Goal: Find contact information: Find contact information

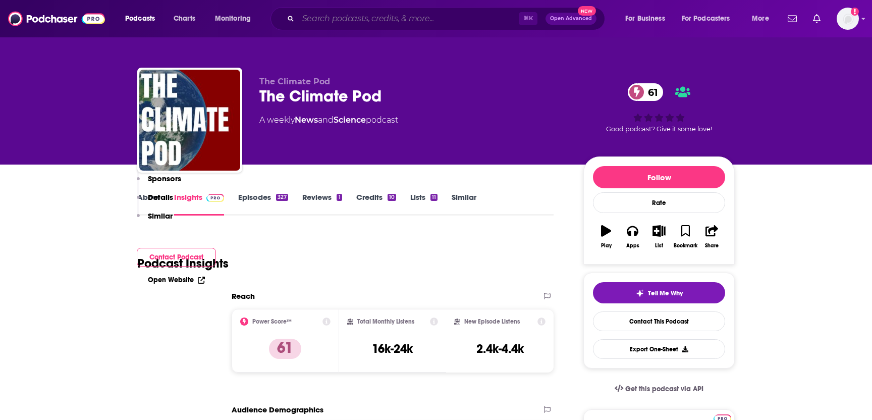
click at [323, 23] on input "Search podcasts, credits, & more..." at bounding box center [408, 19] width 220 height 16
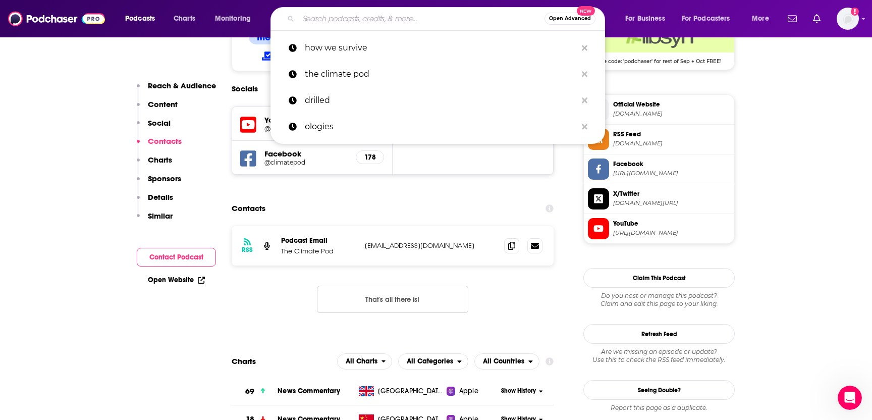
scroll to position [854, 0]
paste input "The Climate Daily"
type input "The Climate Daily"
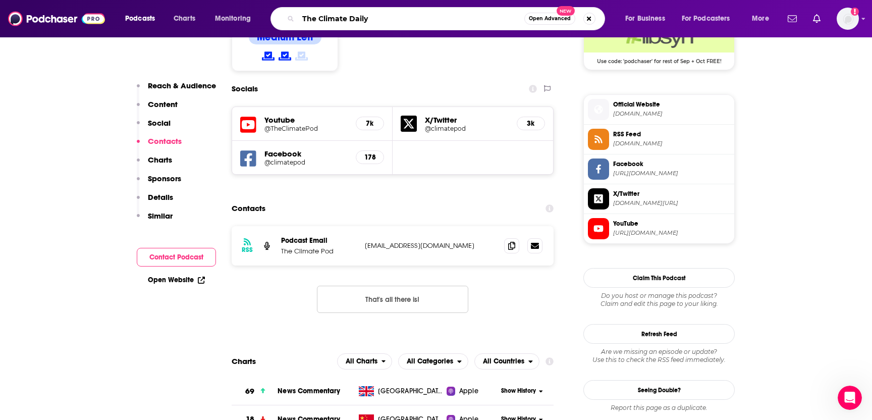
click at [369, 21] on input "The Climate Daily" at bounding box center [411, 19] width 226 height 16
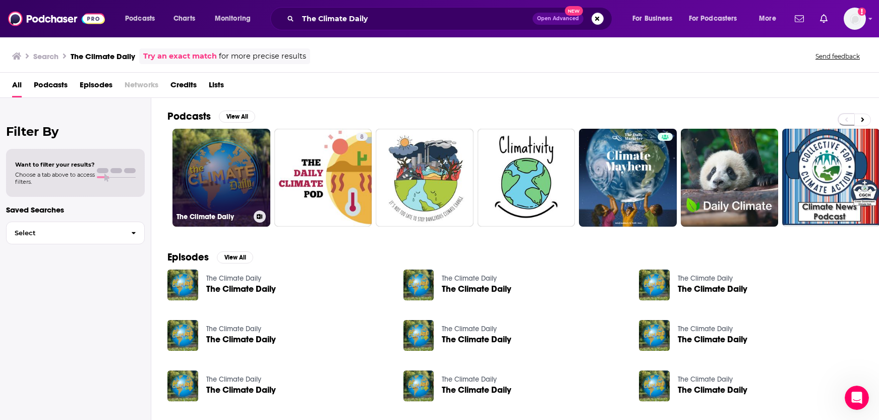
click at [205, 187] on link "The Climate Daily" at bounding box center [222, 178] width 98 height 98
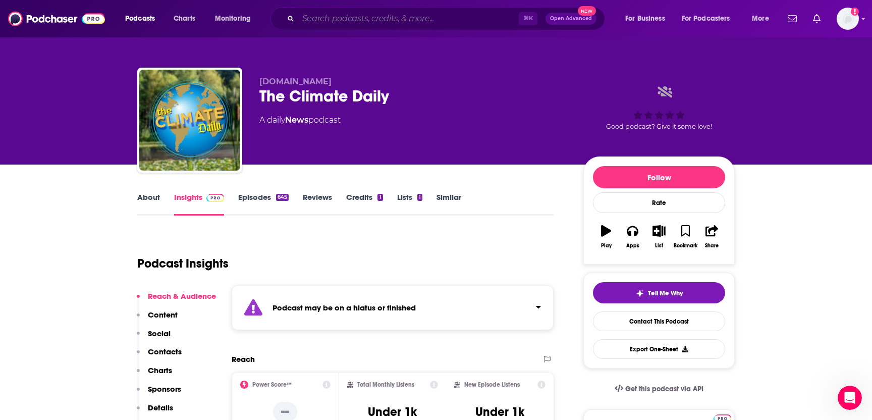
click at [333, 16] on input "Search podcasts, credits, & more..." at bounding box center [408, 19] width 220 height 16
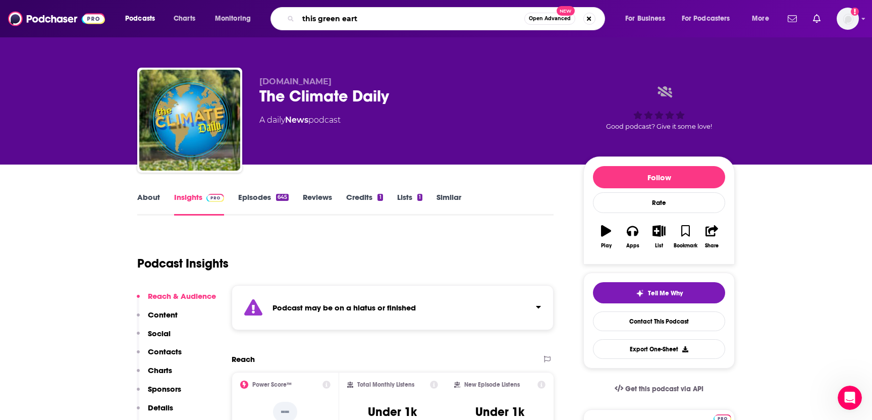
type input "this green earth"
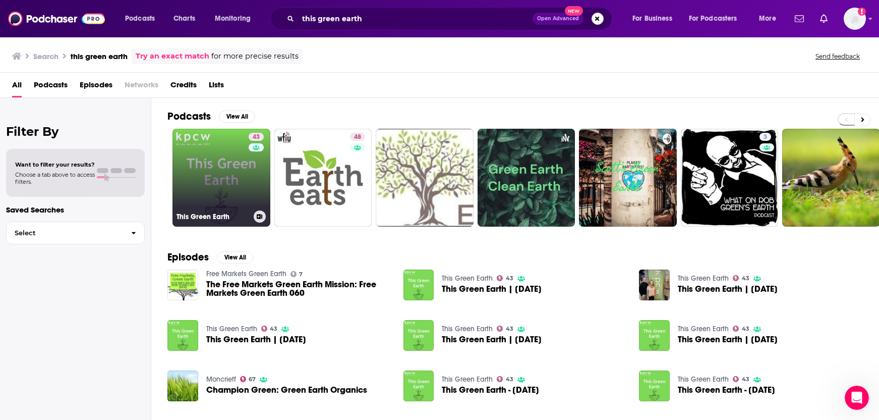
click at [219, 187] on link "43 This Green Earth" at bounding box center [222, 178] width 98 height 98
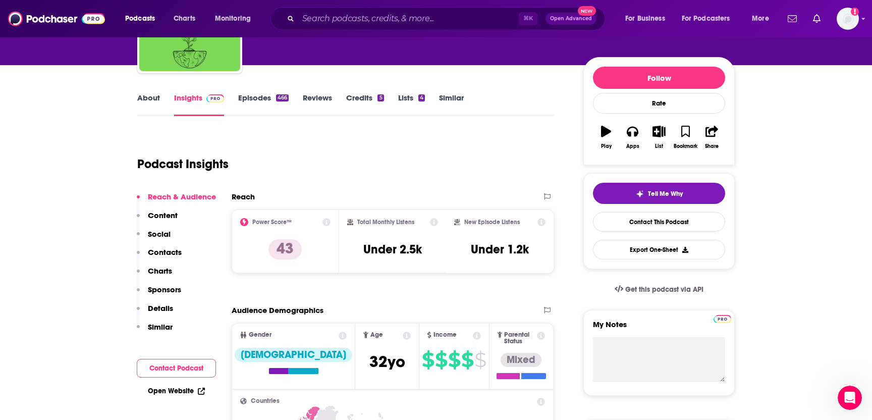
scroll to position [83, 0]
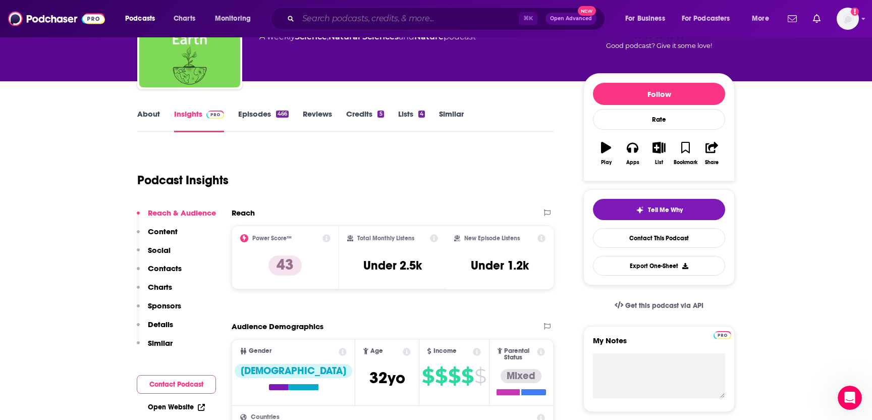
click at [317, 22] on input "Search podcasts, credits, & more..." at bounding box center [408, 19] width 220 height 16
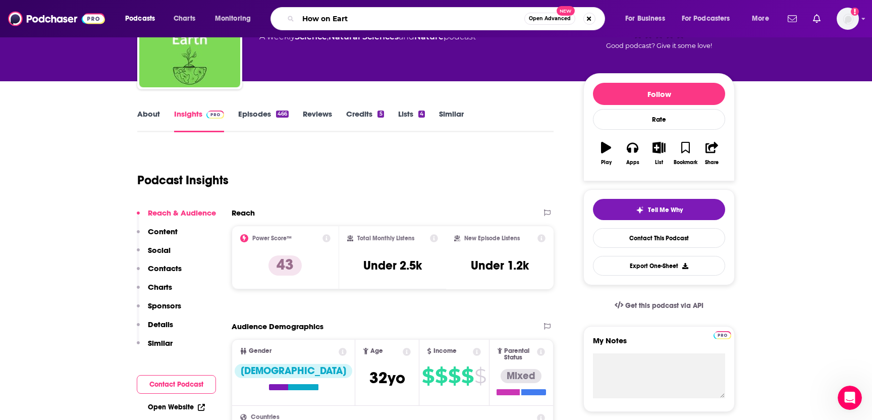
type input "How on Earth"
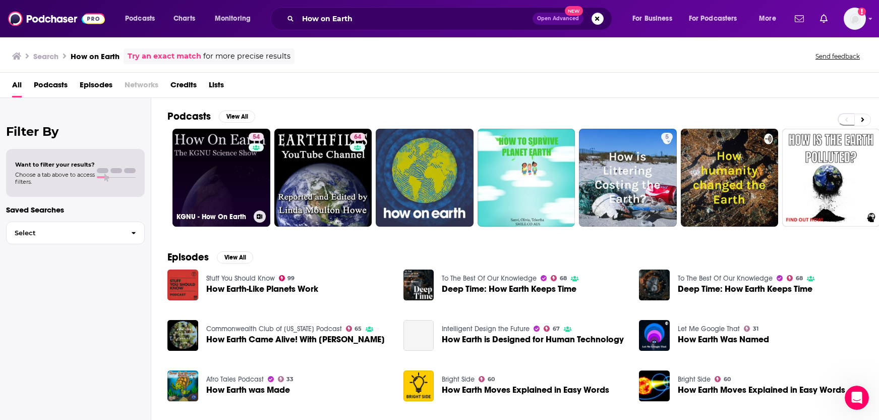
click at [210, 181] on link "54 KGNU - How On Earth" at bounding box center [222, 178] width 98 height 98
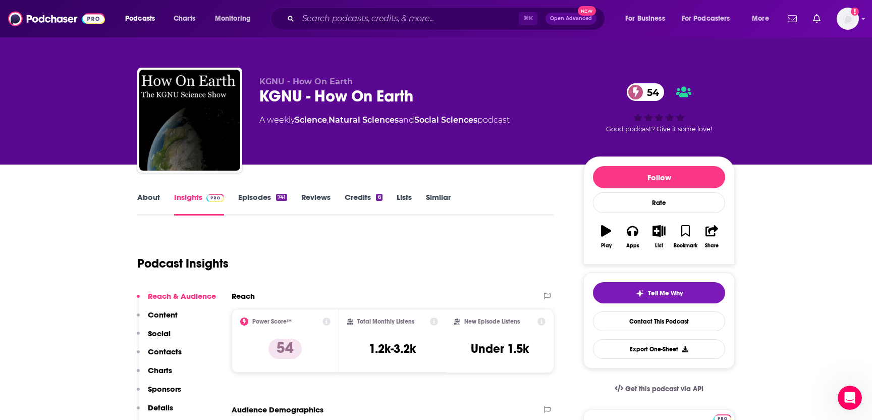
click at [167, 347] on p "Contacts" at bounding box center [165, 352] width 34 height 10
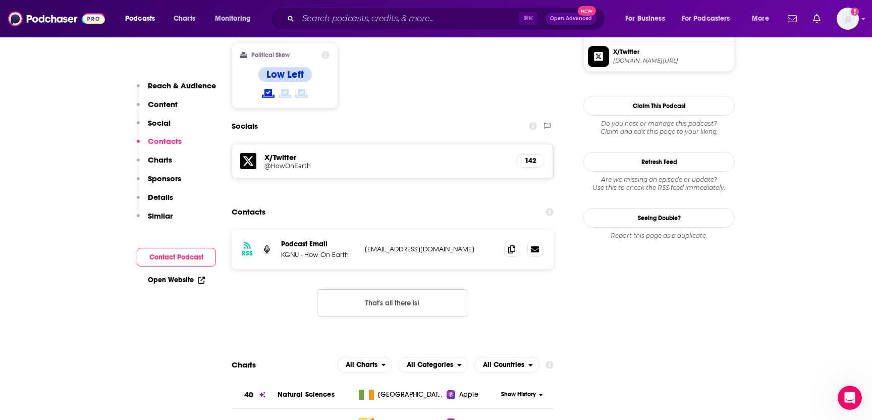
scroll to position [797, 0]
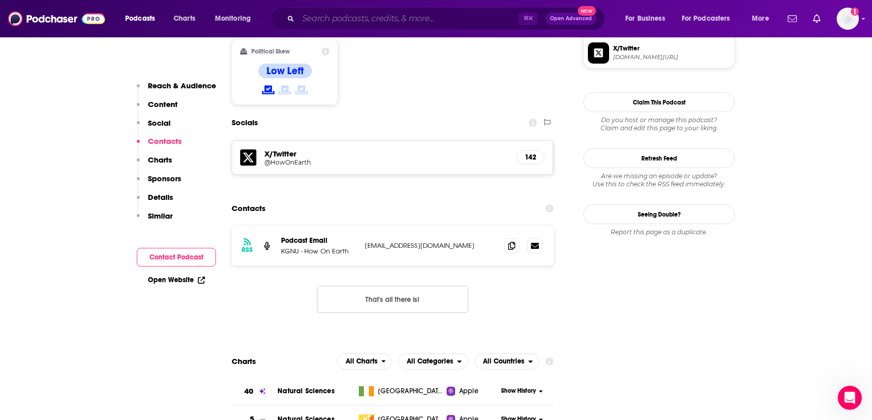
click at [329, 21] on input "Search podcasts, credits, & more..." at bounding box center [408, 19] width 220 height 16
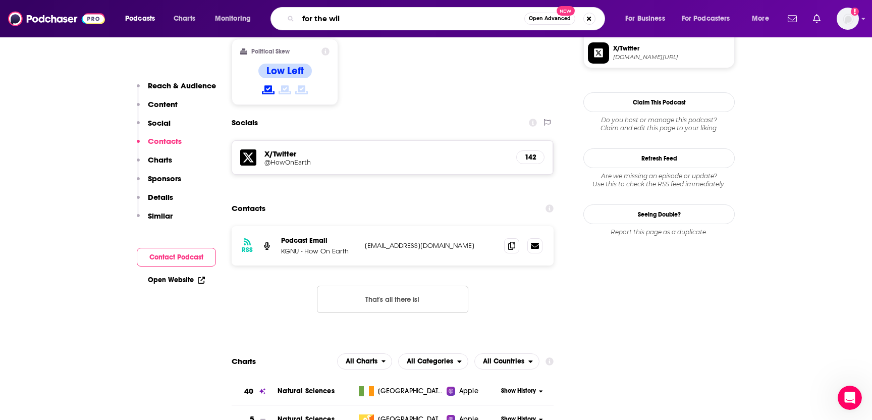
type input "for the wild"
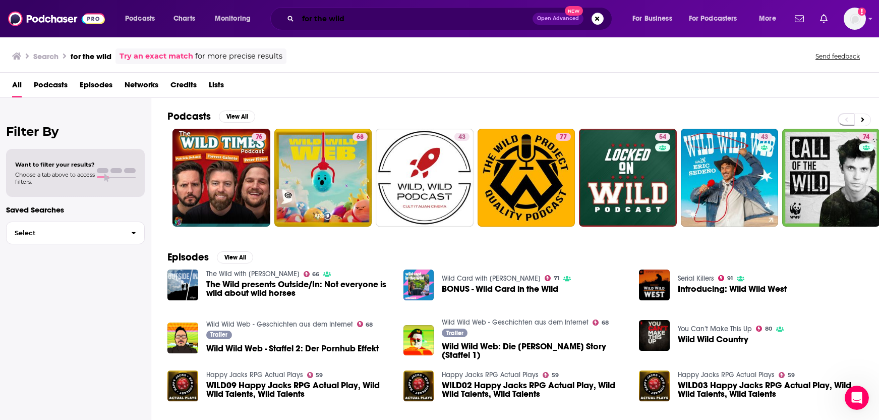
click at [370, 19] on input "for the wild" at bounding box center [415, 19] width 235 height 16
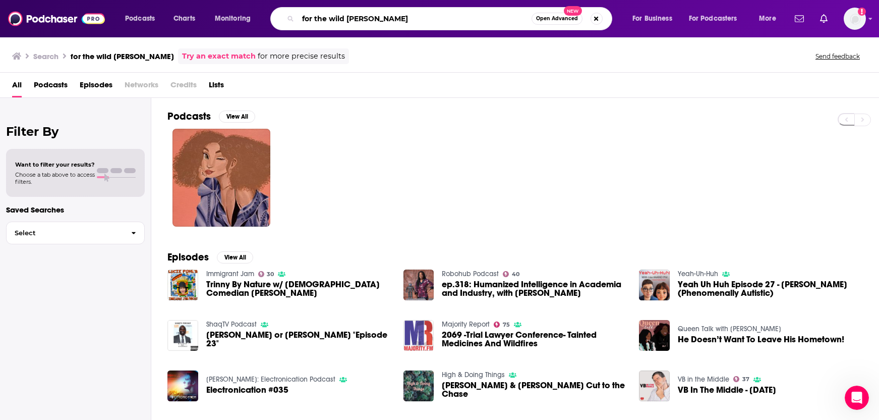
click at [365, 18] on input "for the wild [PERSON_NAME]" at bounding box center [415, 19] width 234 height 16
type input "for the wild [PERSON_NAME]"
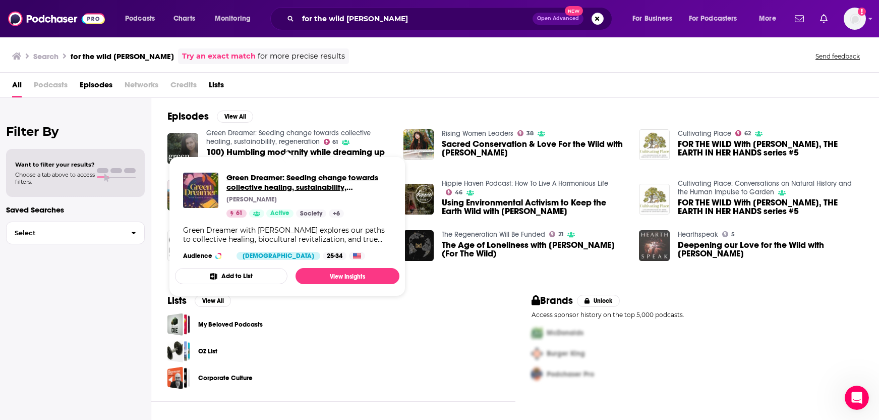
click at [230, 187] on span "Green Dreamer: Seeding change towards collective healing, sustainability, regen…" at bounding box center [309, 182] width 165 height 19
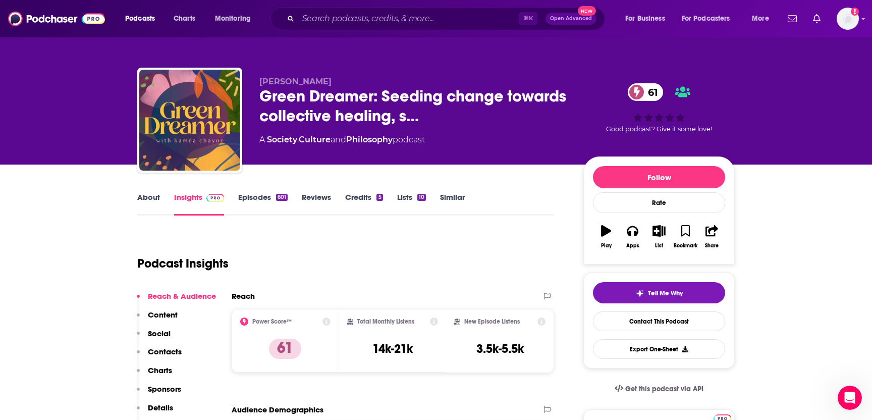
click at [170, 352] on p "Contacts" at bounding box center [165, 352] width 34 height 10
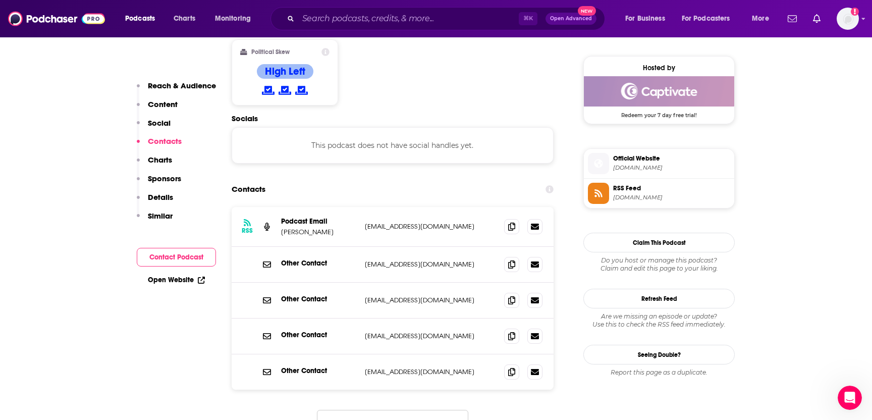
scroll to position [801, 0]
click at [340, 19] on input "Search podcasts, credits, & more..." at bounding box center [408, 19] width 220 height 16
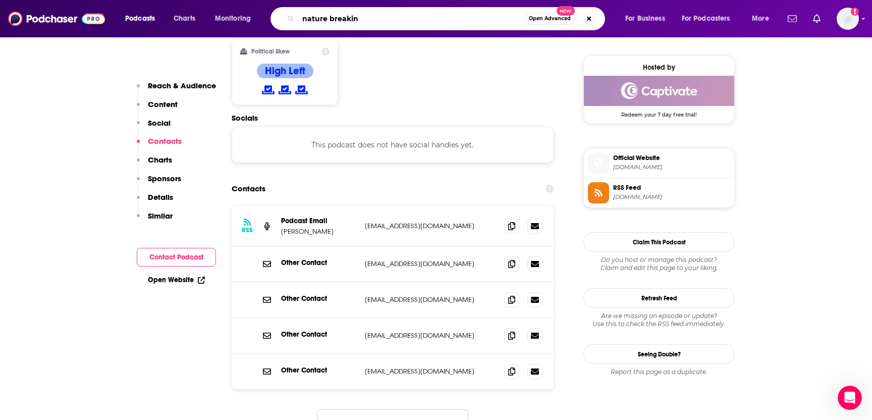
type input "nature breaking"
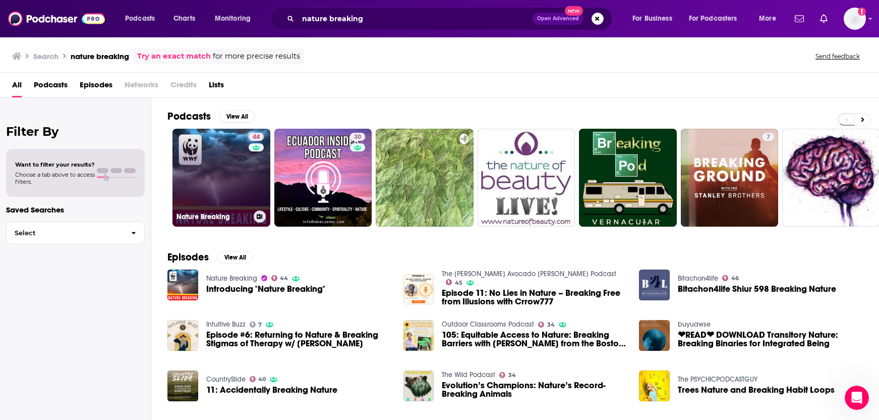
click at [226, 187] on link "44 Nature Breaking" at bounding box center [222, 178] width 98 height 98
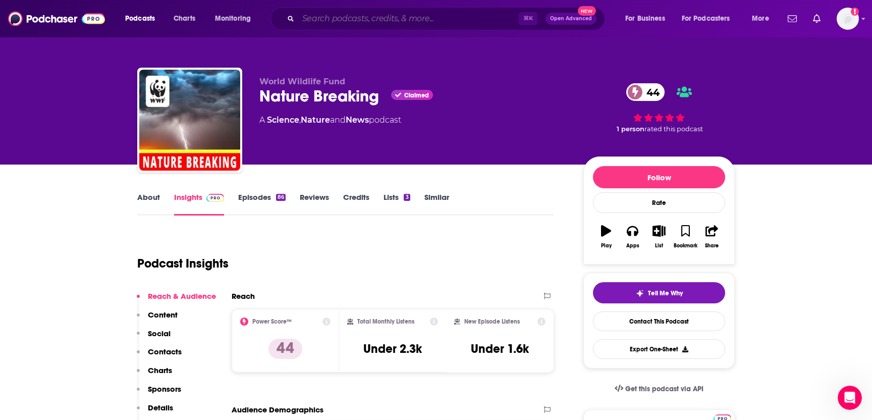
click at [333, 21] on input "Search podcasts, credits, & more..." at bounding box center [408, 19] width 220 height 16
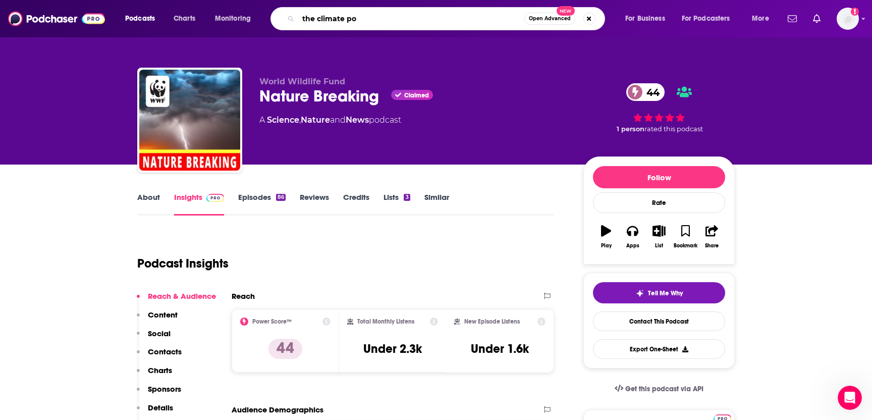
type input "the climate pod"
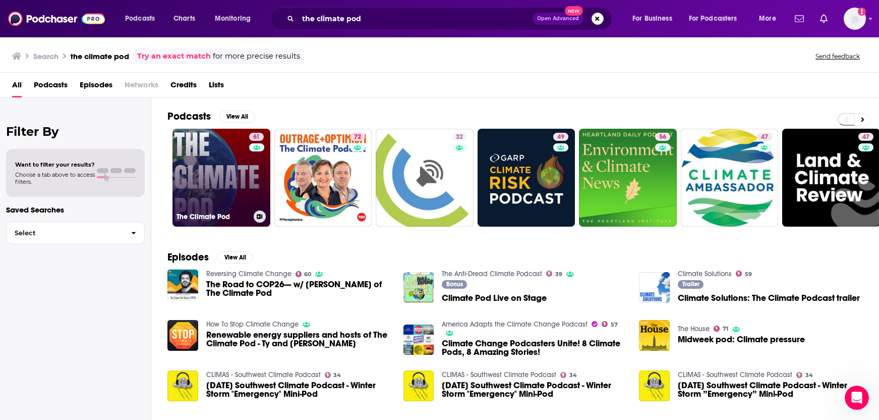
click at [205, 195] on link "61 The Climate Pod" at bounding box center [222, 178] width 98 height 98
